Goal: Navigation & Orientation: Find specific page/section

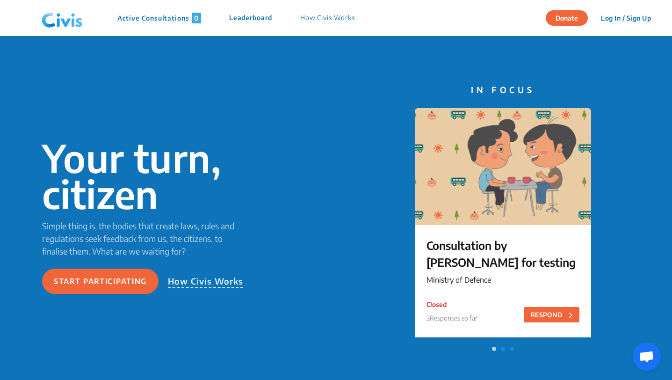
click at [624, 14] on button "Log In / Sign Up" at bounding box center [626, 18] width 62 height 14
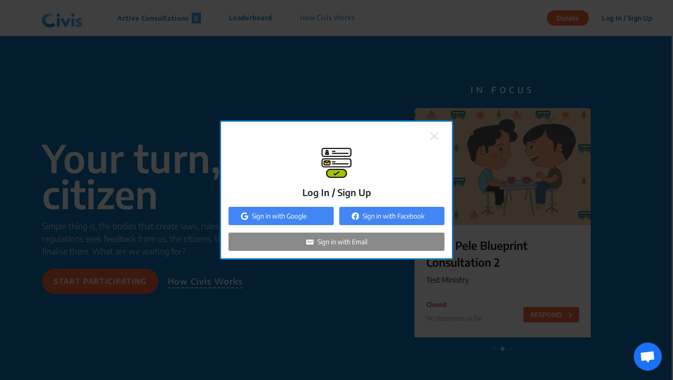
click at [289, 215] on p "Sign in with Google" at bounding box center [279, 216] width 55 height 10
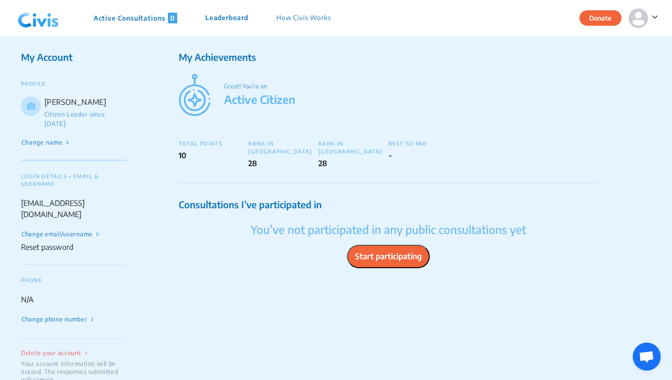
click at [117, 22] on p "Active Consultations 0" at bounding box center [135, 18] width 84 height 11
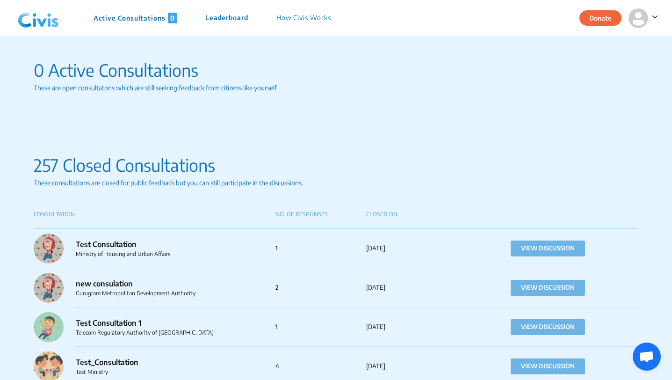
click at [657, 10] on span at bounding box center [653, 16] width 10 height 12
click at [626, 61] on p "Logout" at bounding box center [620, 58] width 65 height 14
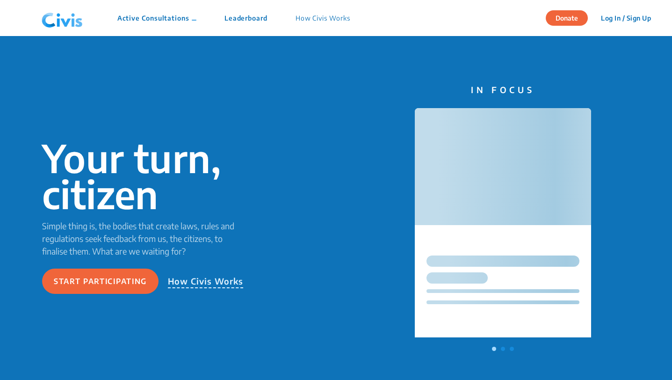
click at [637, 20] on button "Log In / Sign Up" at bounding box center [626, 18] width 62 height 14
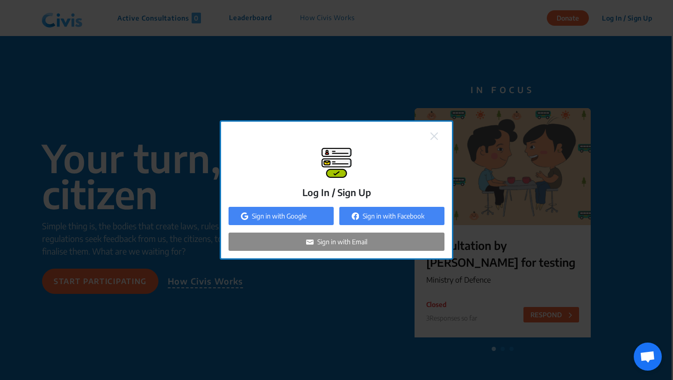
click at [300, 220] on p "Sign in with Google" at bounding box center [279, 216] width 55 height 10
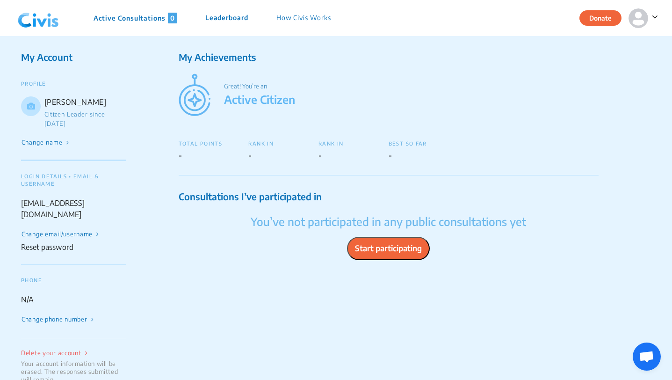
click at [151, 21] on p "Active Consultations 0" at bounding box center [135, 18] width 84 height 11
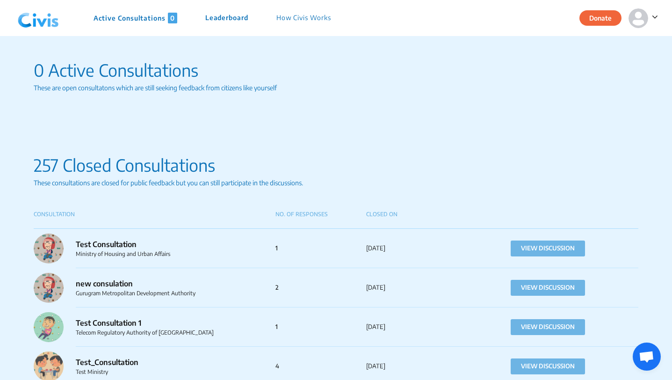
click at [36, 20] on img at bounding box center [38, 18] width 49 height 28
